Goal: Information Seeking & Learning: Learn about a topic

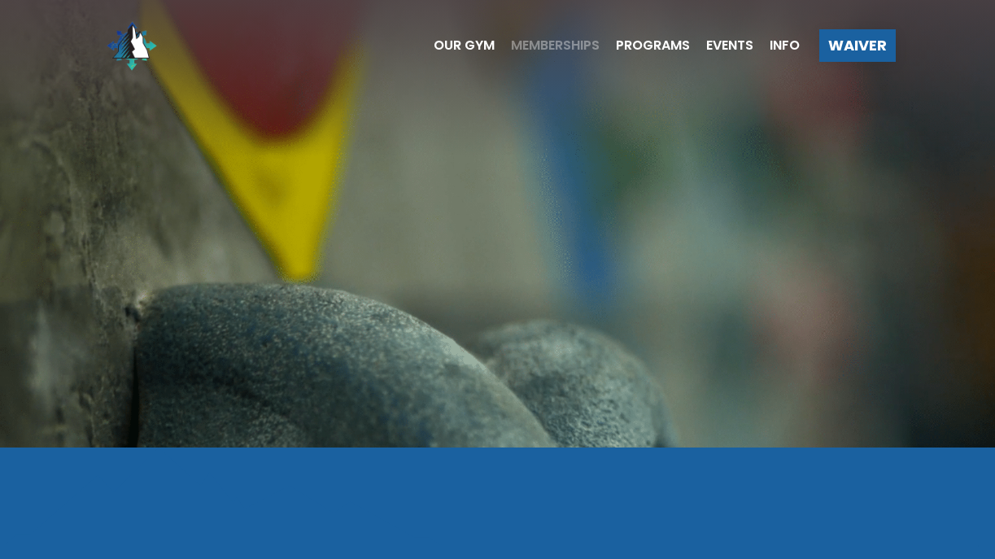
click at [540, 43] on span "Memberships" at bounding box center [555, 45] width 89 height 13
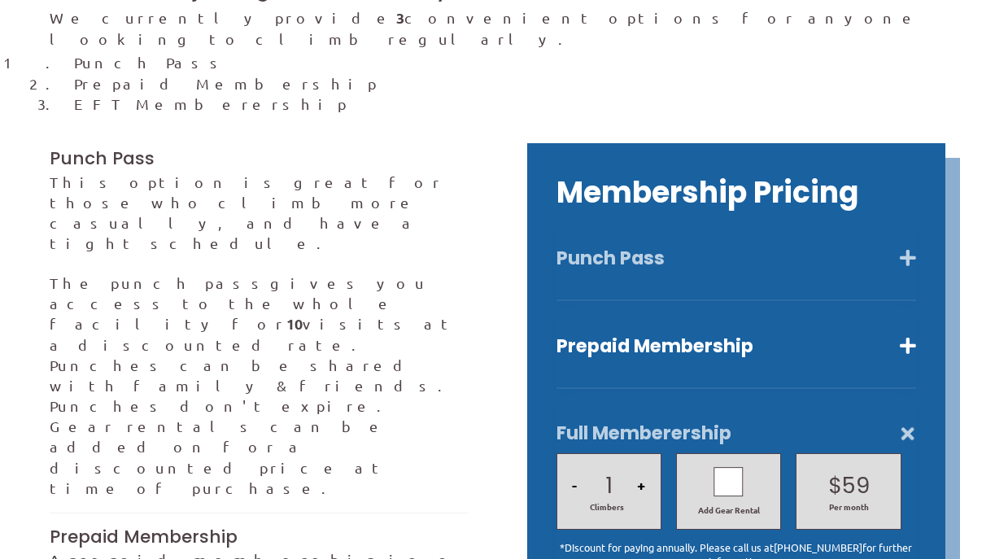
click at [904, 247] on button "Punch Pass" at bounding box center [737, 259] width 360 height 24
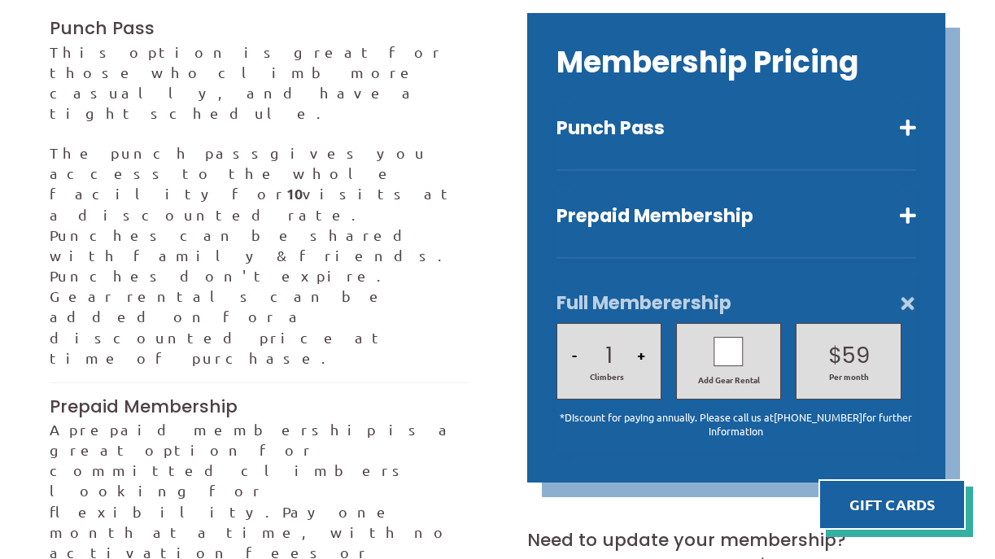
scroll to position [502, 0]
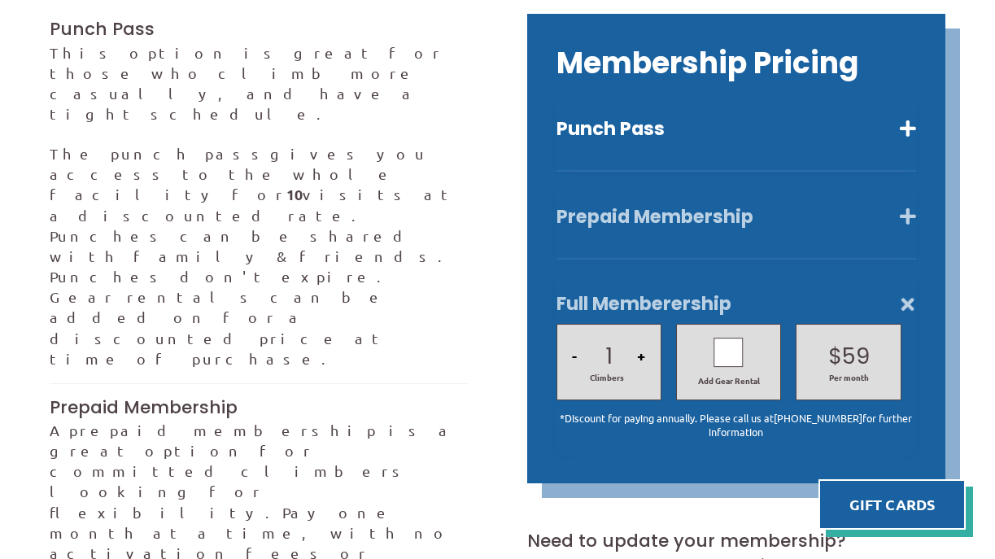
click at [899, 205] on button "Prepaid Membership" at bounding box center [737, 217] width 360 height 24
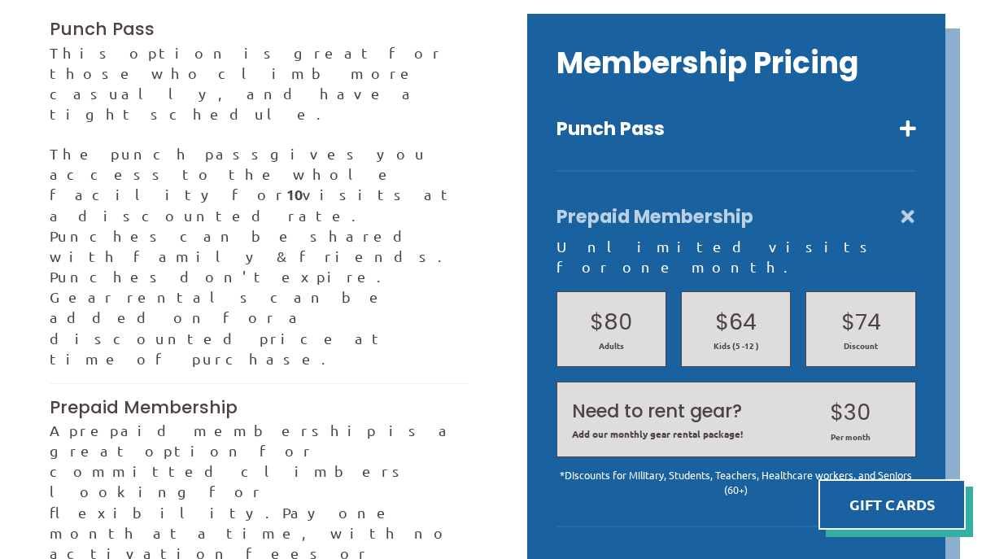
click at [899, 205] on button "Prepaid Membership" at bounding box center [737, 217] width 360 height 24
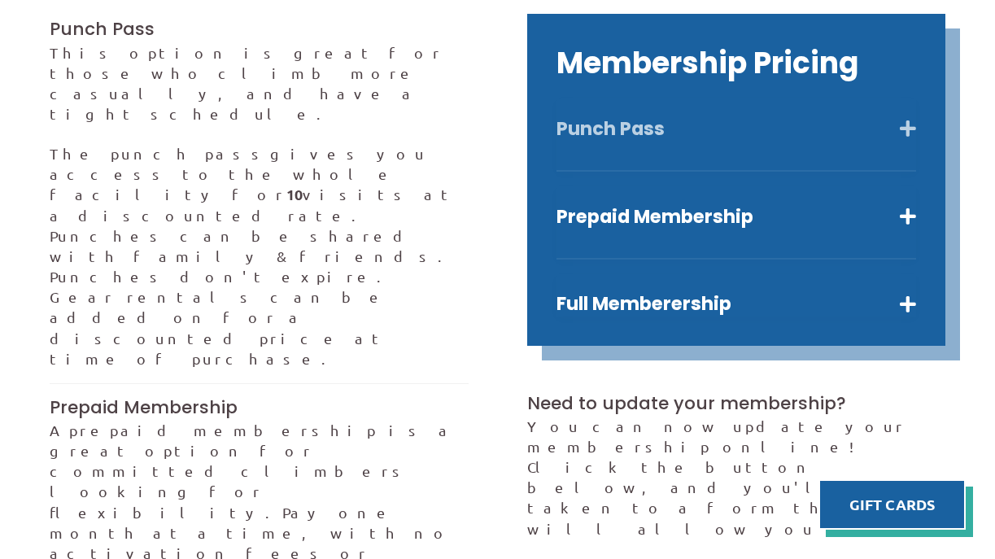
click at [913, 117] on button "Punch Pass" at bounding box center [737, 129] width 360 height 24
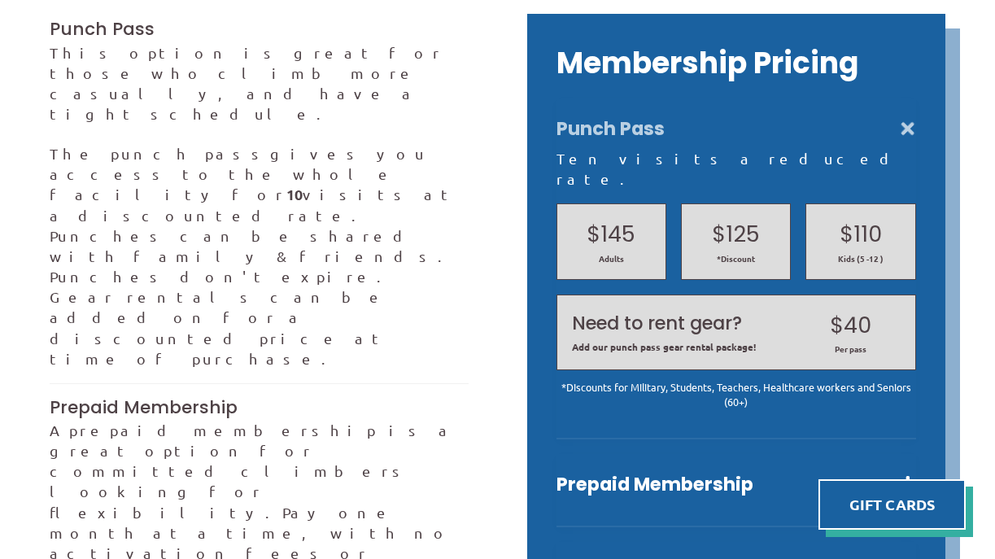
click at [913, 117] on button "Punch Pass" at bounding box center [737, 129] width 360 height 24
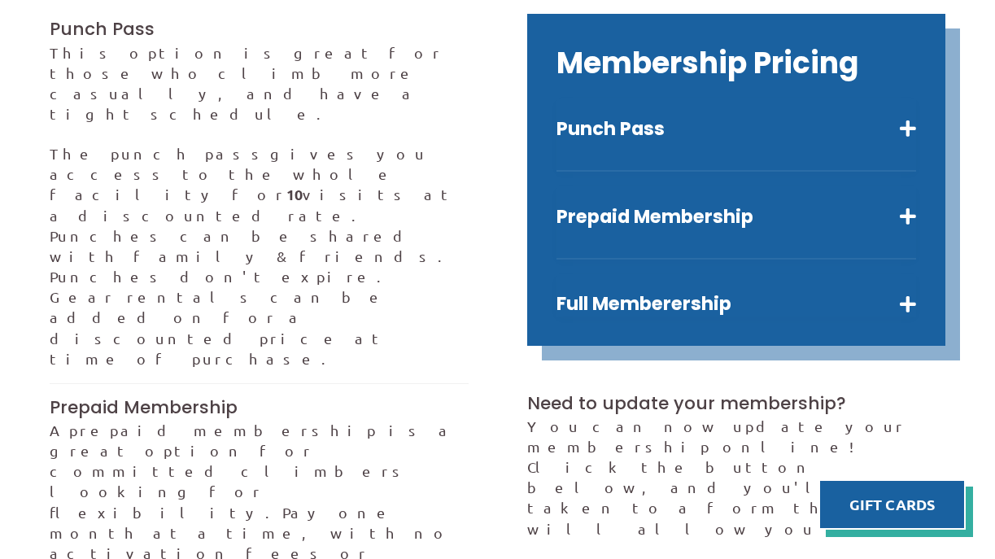
click at [928, 289] on div "Membership Pricing Punch Pass Ten visits a reduced rate. $145 Adults $125 *Disc…" at bounding box center [736, 180] width 418 height 332
click at [906, 292] on button "Full Memberership" at bounding box center [737, 304] width 360 height 24
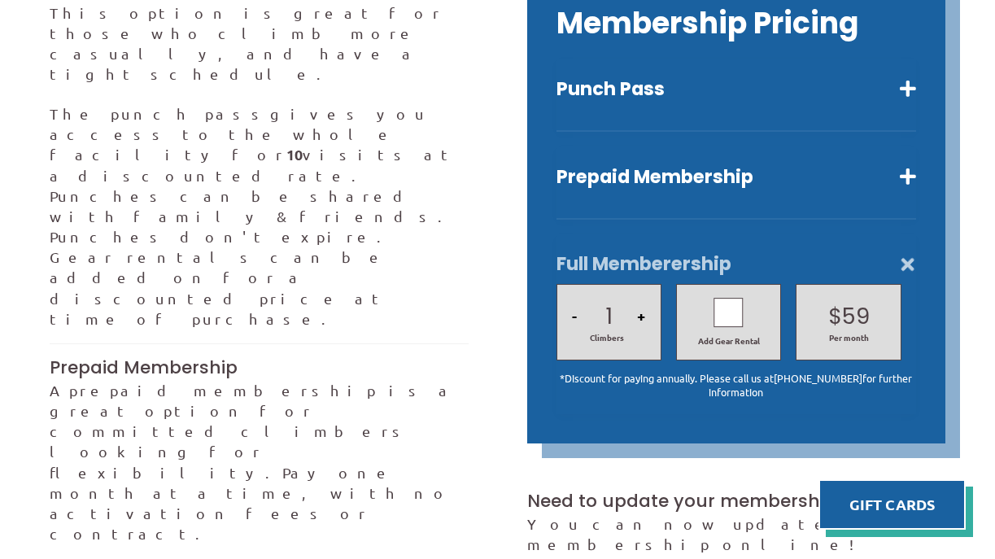
scroll to position [543, 0]
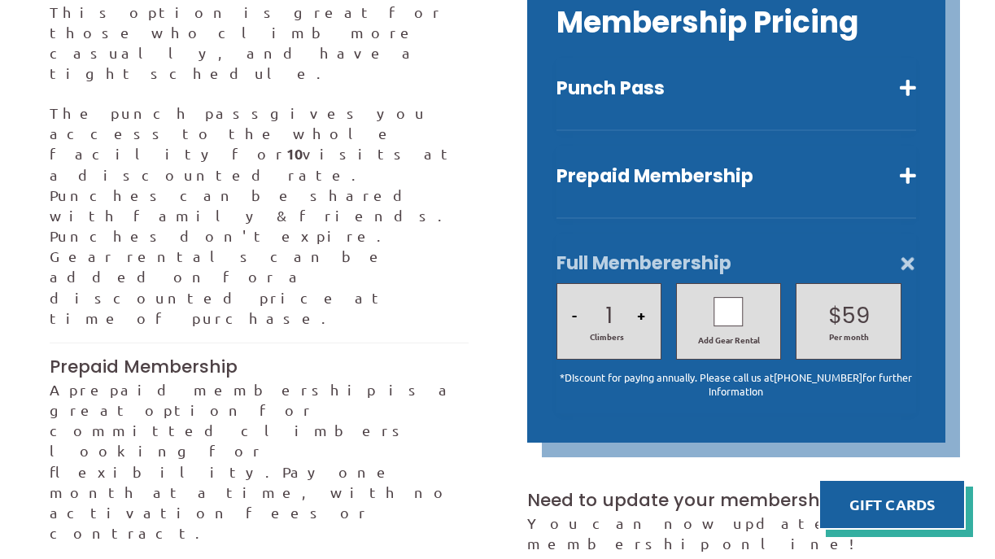
click at [730, 297] on div at bounding box center [729, 311] width 29 height 29
click at [641, 290] on button "+" at bounding box center [641, 314] width 18 height 55
click at [575, 292] on button "-" at bounding box center [574, 314] width 15 height 55
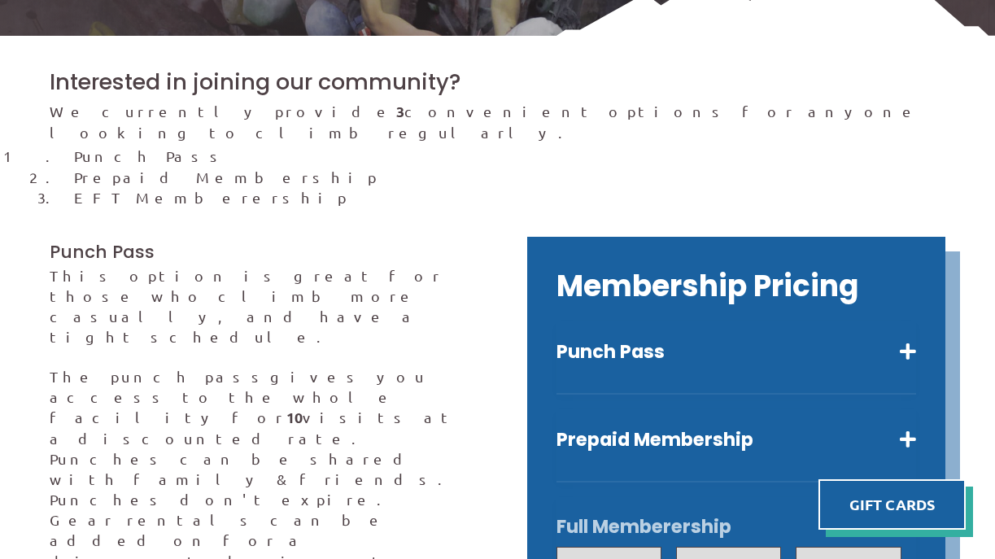
scroll to position [257, 0]
